Goal: Book appointment/travel/reservation

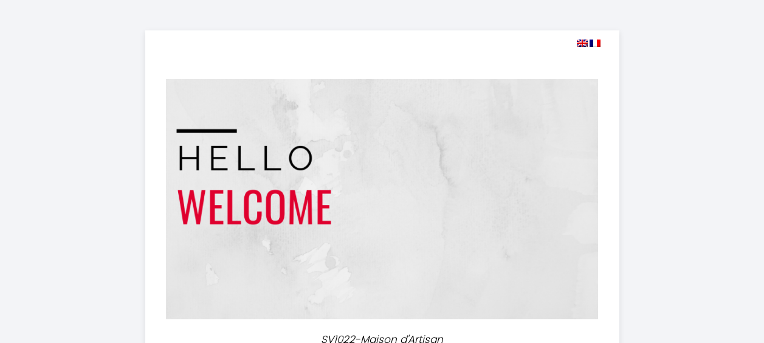
select select
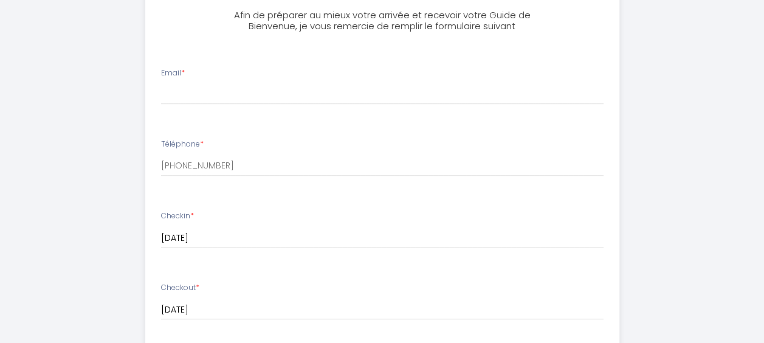
scroll to position [369, 0]
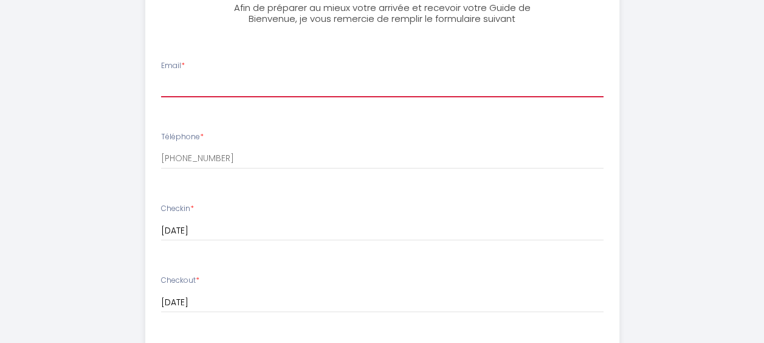
click at [177, 88] on input "Email *" at bounding box center [382, 86] width 442 height 22
type input "[EMAIL_ADDRESS][DOMAIN_NAME]"
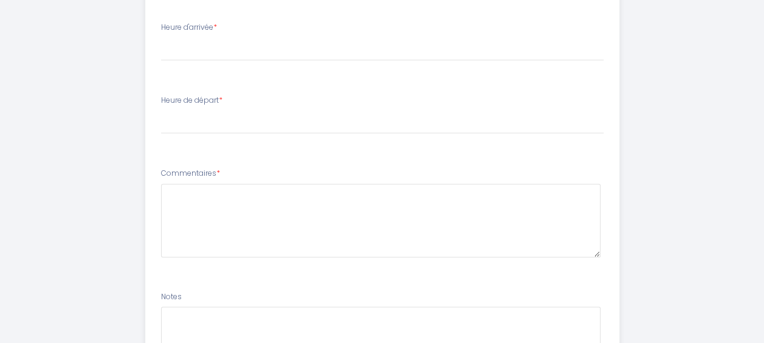
scroll to position [664, 0]
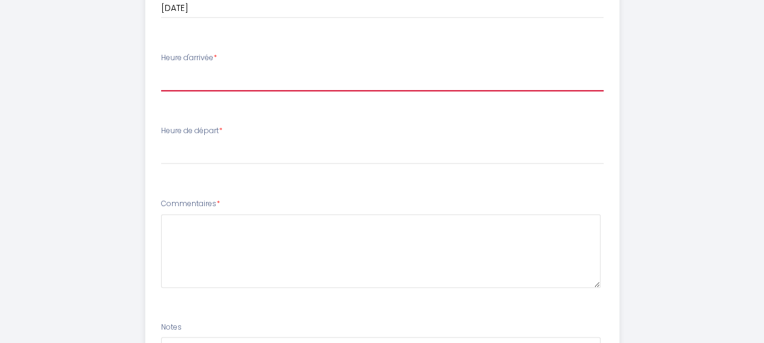
click at [207, 75] on select "17:00 17:30 18:00 18:30 19:00 19:30 20:00 20:30 21:00" at bounding box center [382, 79] width 442 height 23
select select "19:00"
click at [161, 68] on select "17:00 17:30 18:00 18:30 19:00 19:30 20:00 20:30 21:00" at bounding box center [382, 79] width 442 height 23
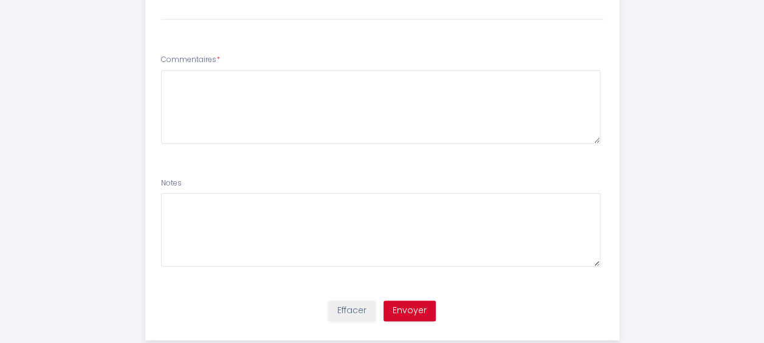
scroll to position [834, 0]
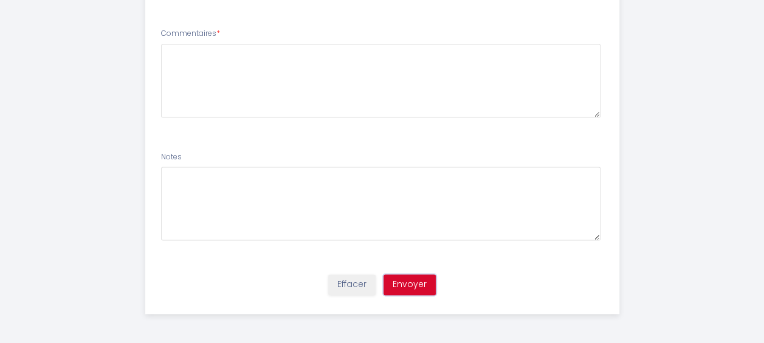
click at [413, 287] on button "Envoyer" at bounding box center [409, 284] width 52 height 21
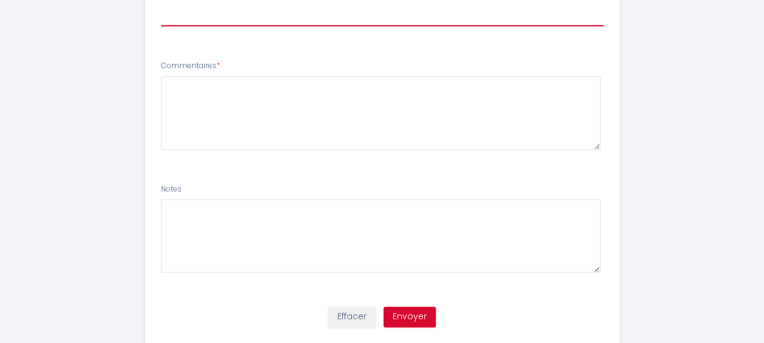
scroll to position [797, 0]
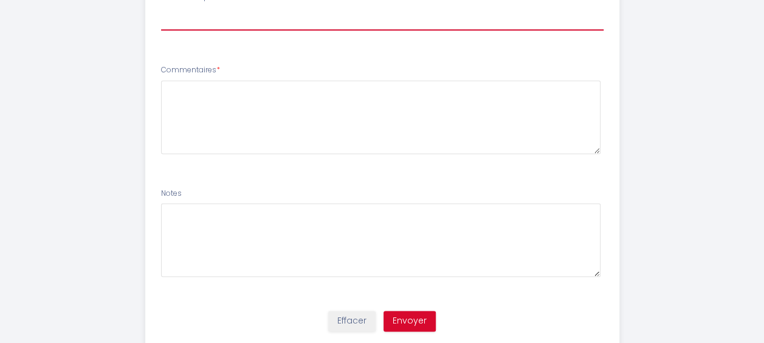
click at [204, 19] on select "00:00 00:30 01:00 01:30 02:00 02:30 03:00 03:30 04:00 04:30 05:00 05:30 06:00 0…" at bounding box center [382, 18] width 442 height 23
